Goal: Task Accomplishment & Management: Manage account settings

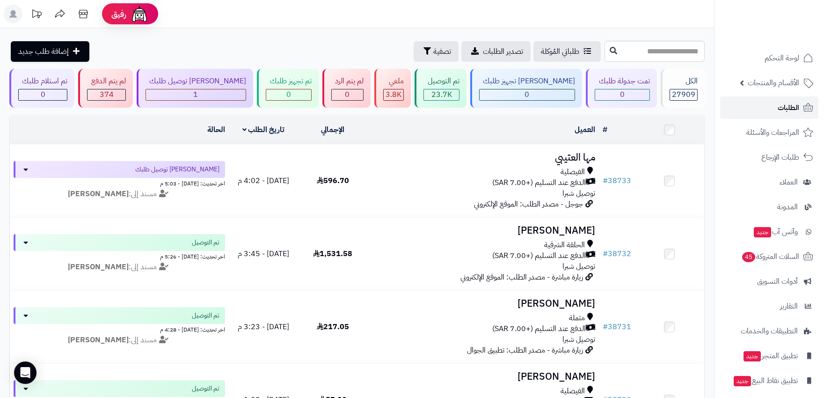
click at [792, 104] on span "الطلبات" at bounding box center [789, 107] width 22 height 13
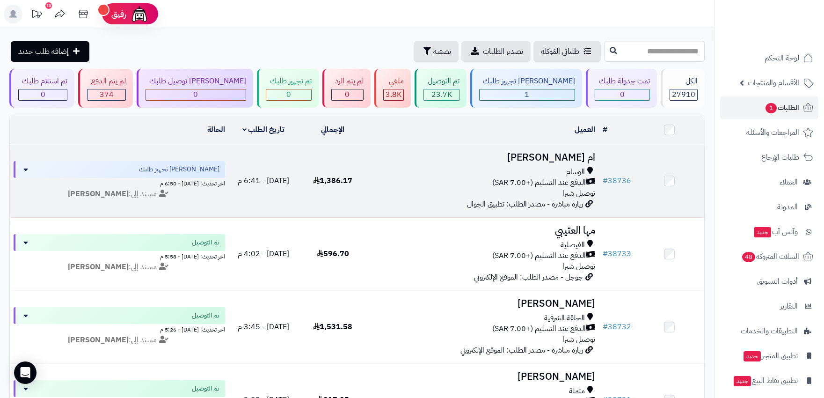
click at [453, 180] on div "الدفع عند التسليم (+7.00 SAR)" at bounding box center [483, 182] width 224 height 11
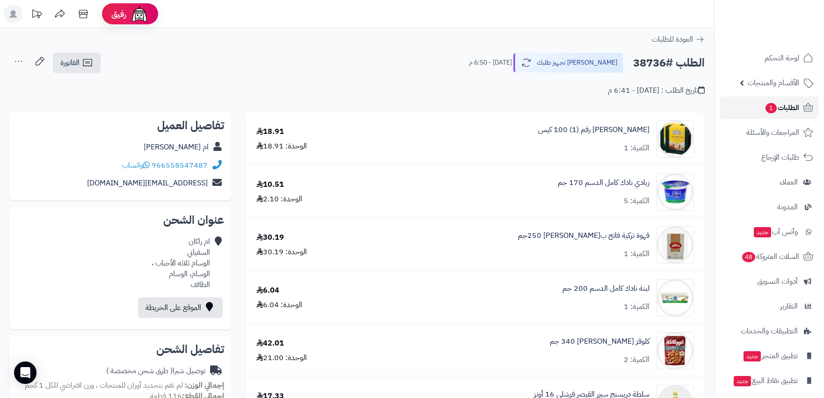
click at [790, 104] on span "الطلبات 1" at bounding box center [782, 107] width 35 height 13
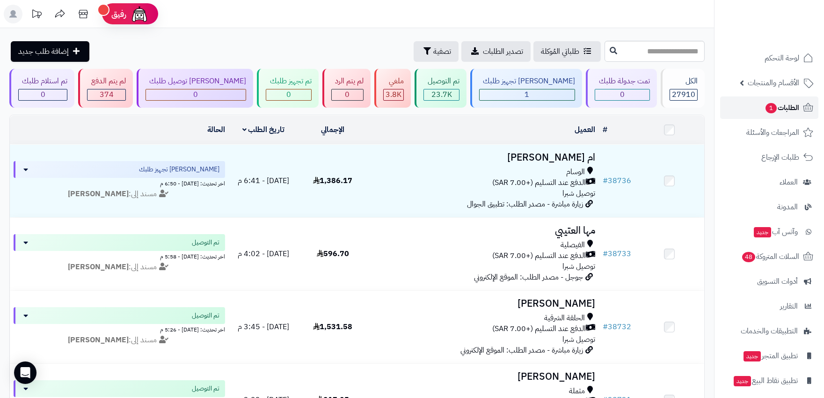
click at [765, 110] on span "الطلبات 1" at bounding box center [782, 107] width 35 height 13
